Goal: Transaction & Acquisition: Purchase product/service

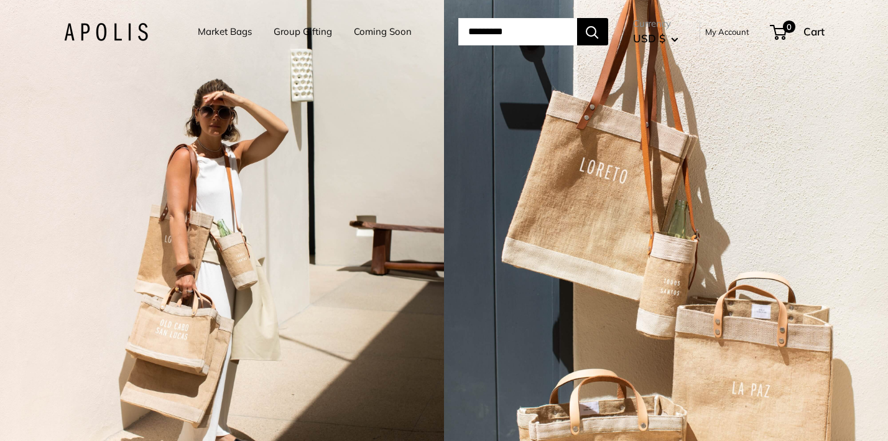
click at [213, 29] on link "Market Bags" at bounding box center [225, 31] width 54 height 17
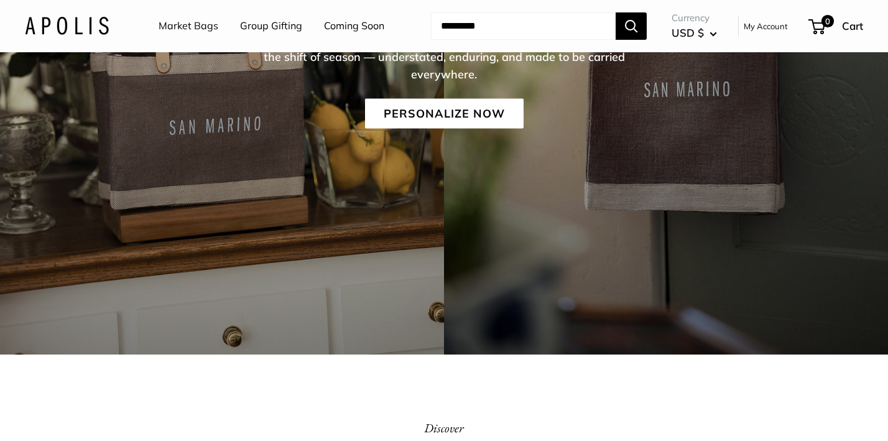
scroll to position [247, 0]
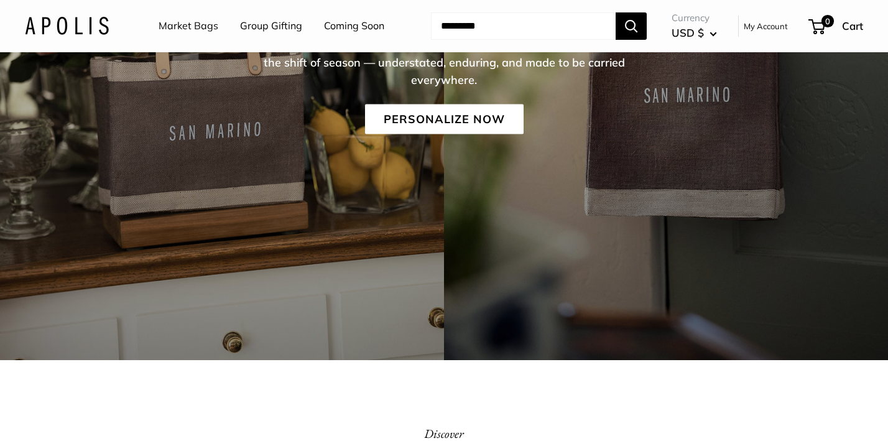
click at [364, 27] on link "Coming Soon" at bounding box center [354, 26] width 60 height 19
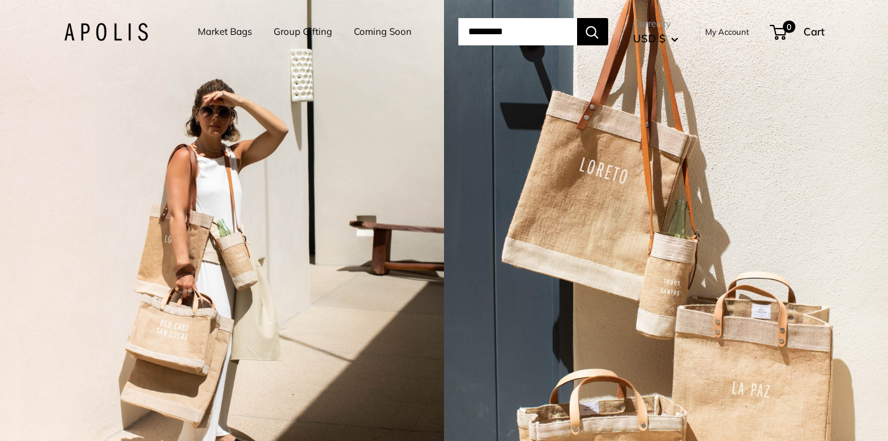
click at [749, 29] on link "My Account" at bounding box center [727, 31] width 44 height 15
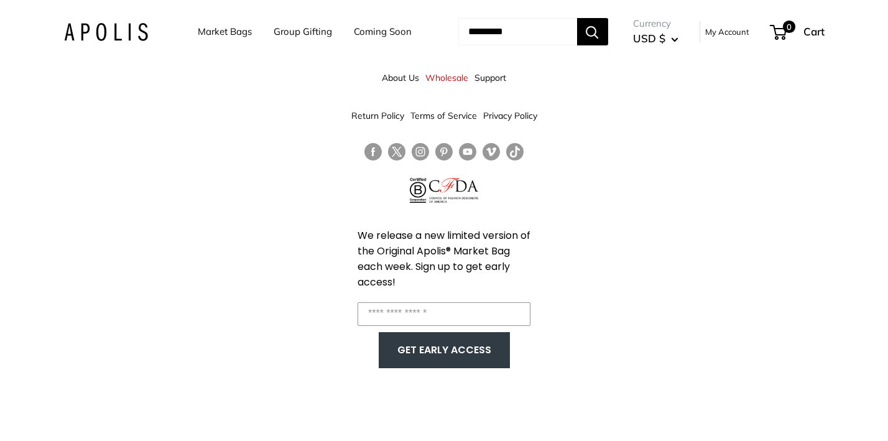
click at [218, 27] on link "Market Bags" at bounding box center [225, 31] width 54 height 17
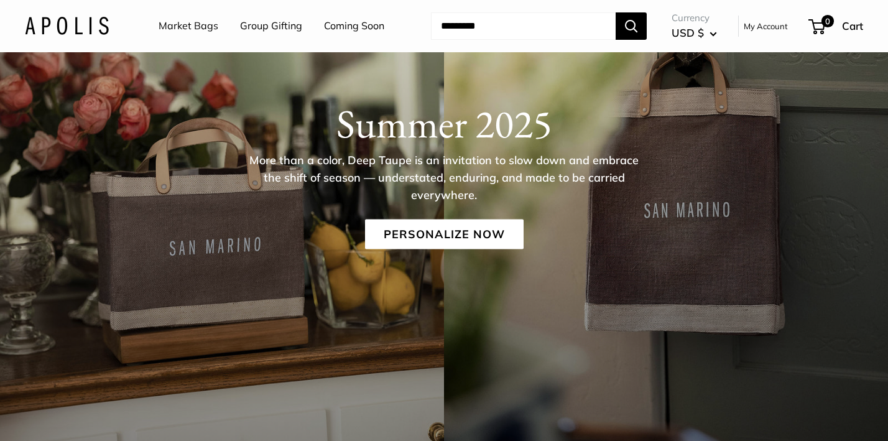
scroll to position [7, 0]
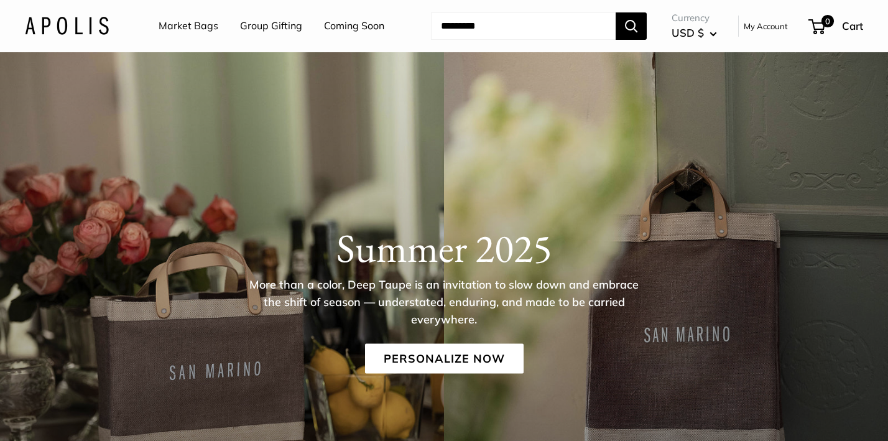
click at [193, 22] on link "Market Bags" at bounding box center [189, 26] width 60 height 19
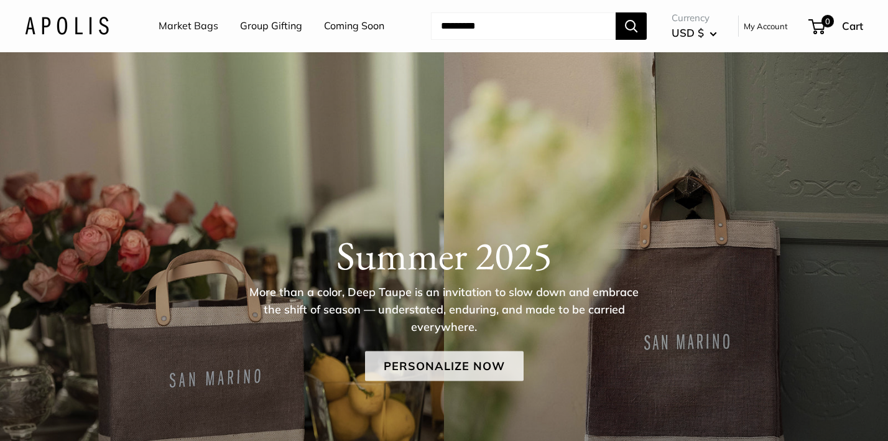
click at [471, 363] on link "Personalize Now" at bounding box center [444, 366] width 159 height 30
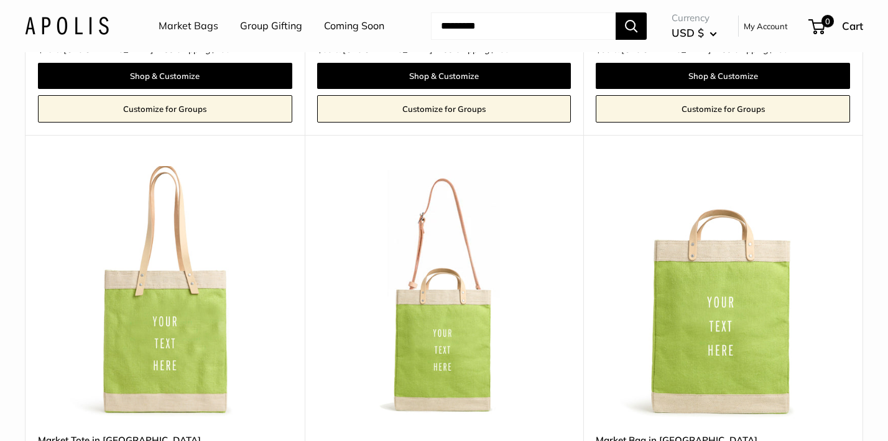
scroll to position [2770, 0]
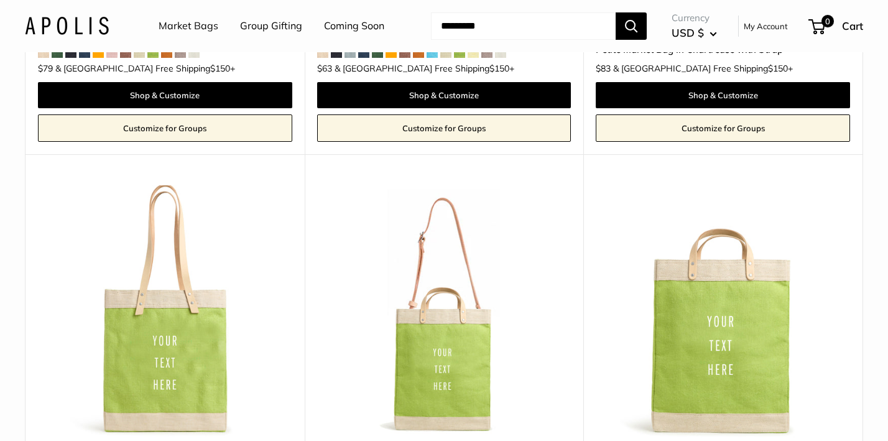
click at [347, 25] on link "Coming Soon" at bounding box center [354, 26] width 60 height 19
